Goal: Navigation & Orientation: Find specific page/section

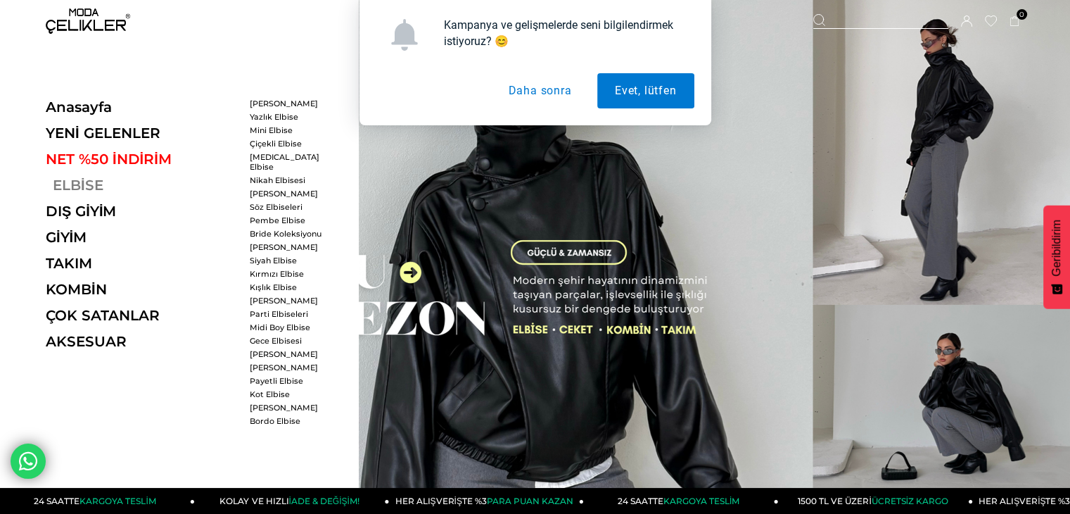
click at [84, 187] on link "ELBİSE" at bounding box center [142, 185] width 193 height 17
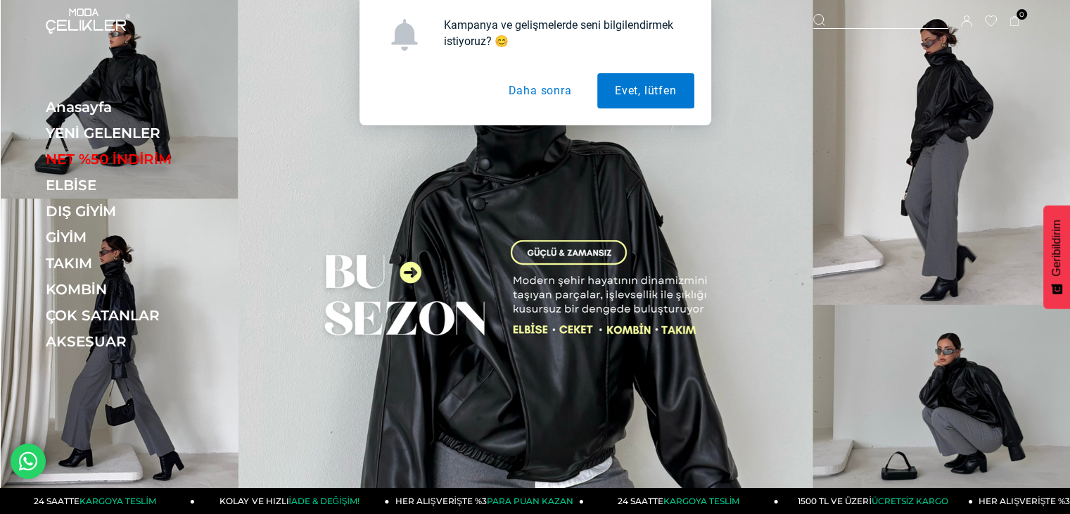
click at [559, 87] on button "Daha sonra" at bounding box center [539, 90] width 99 height 35
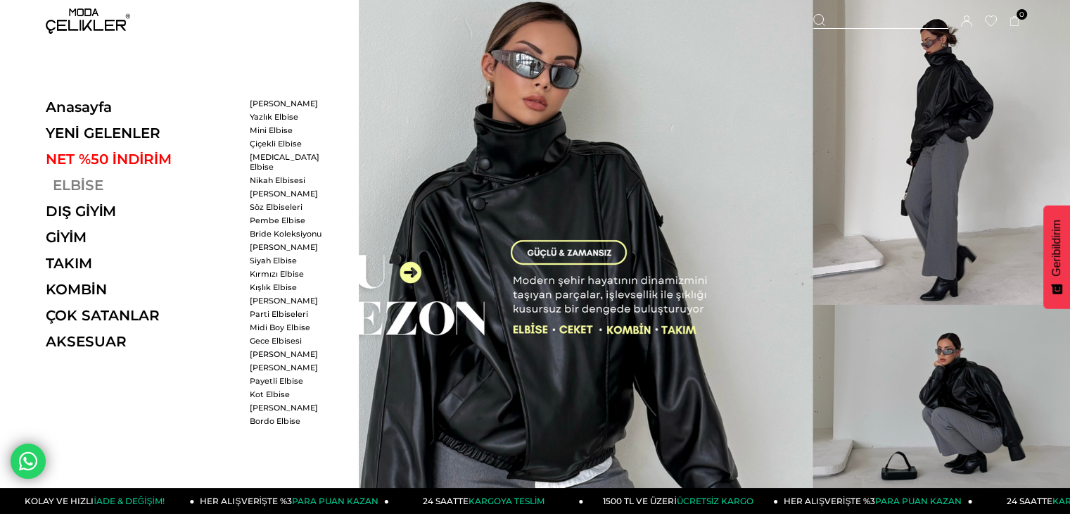
click at [93, 181] on link "ELBİSE" at bounding box center [142, 185] width 193 height 17
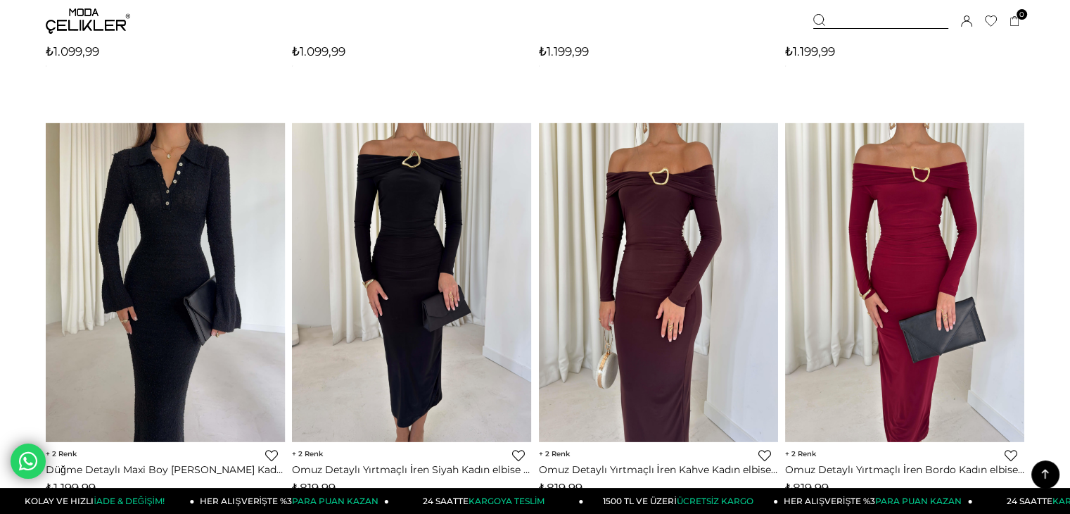
scroll to position [4714, 0]
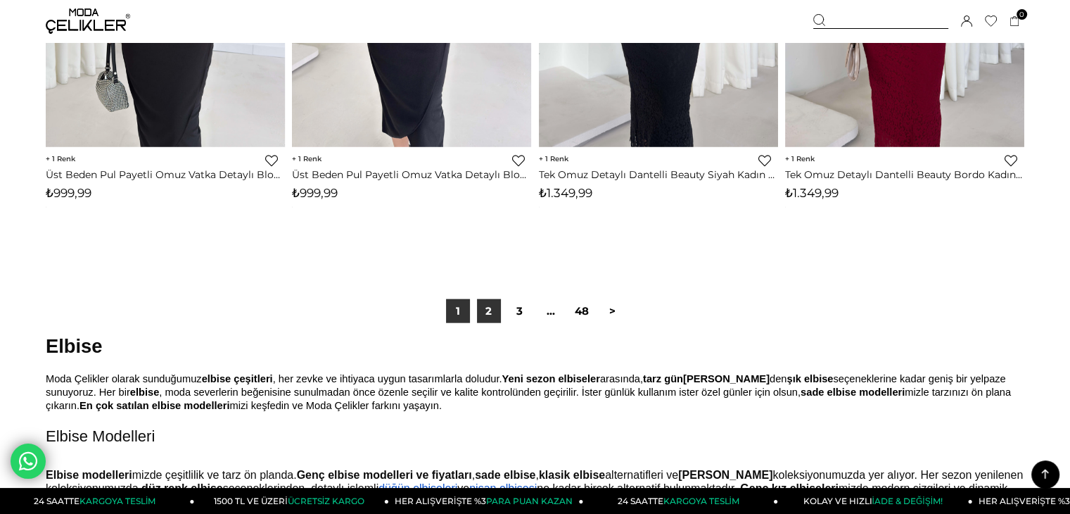
click at [487, 300] on link "2" at bounding box center [489, 311] width 24 height 24
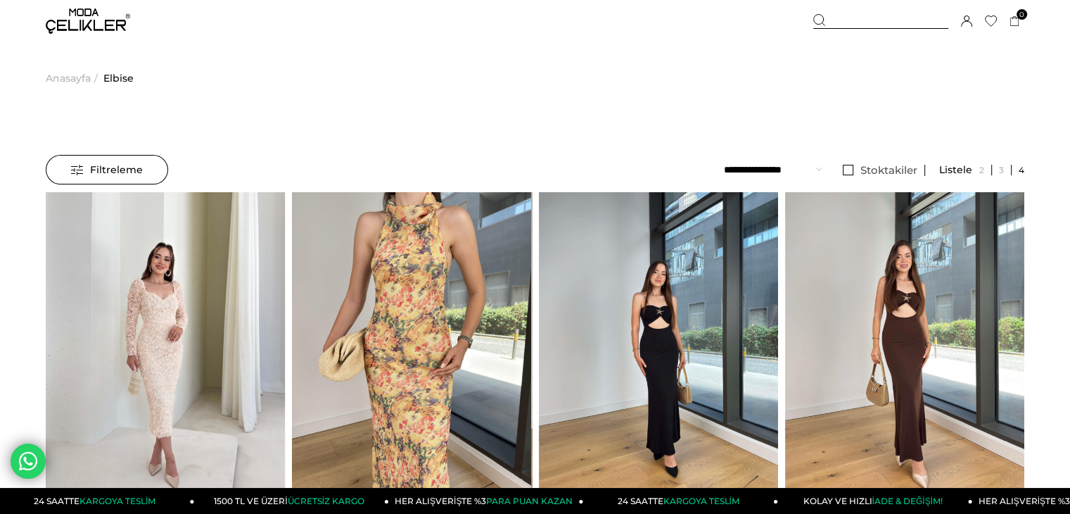
click at [82, 24] on img at bounding box center [88, 20] width 84 height 25
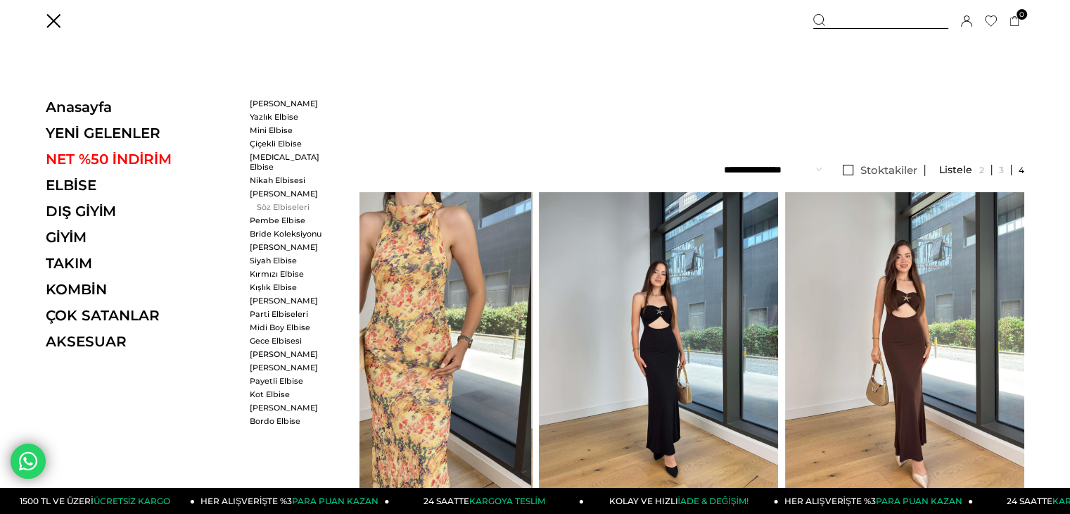
click at [305, 202] on link "Söz Elbiseleri" at bounding box center [290, 207] width 81 height 10
click at [284, 189] on link "[PERSON_NAME]" at bounding box center [290, 194] width 81 height 10
click at [285, 189] on link "[PERSON_NAME]" at bounding box center [290, 194] width 81 height 10
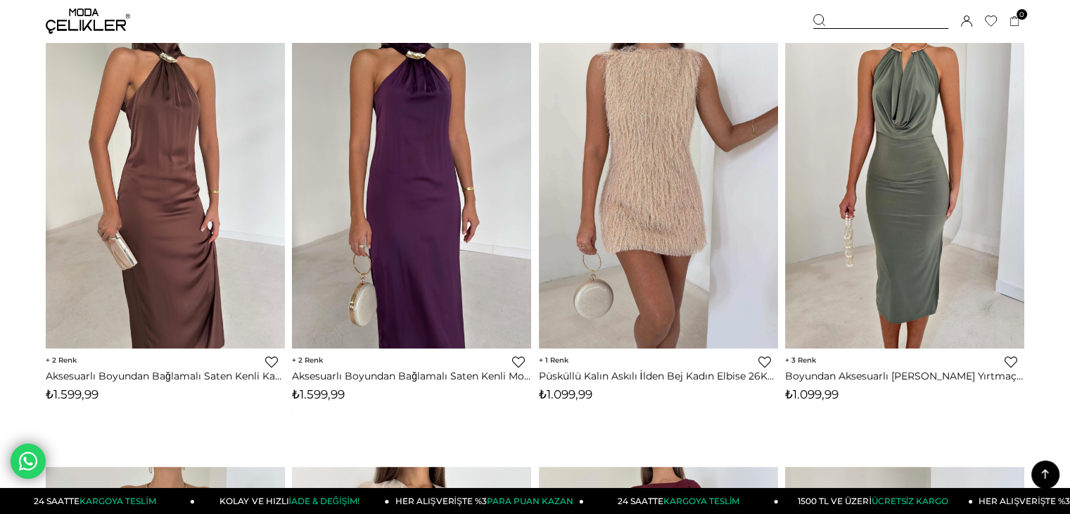
scroll to position [1055, 0]
